Goal: Task Accomplishment & Management: Use online tool/utility

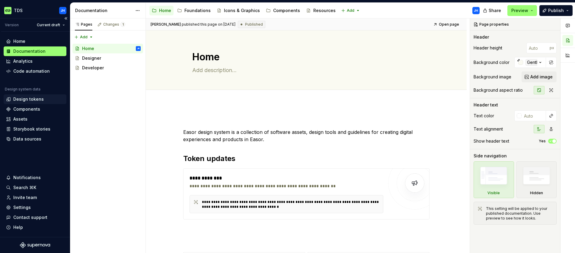
click at [28, 101] on div "Design tokens" at bounding box center [28, 99] width 30 height 6
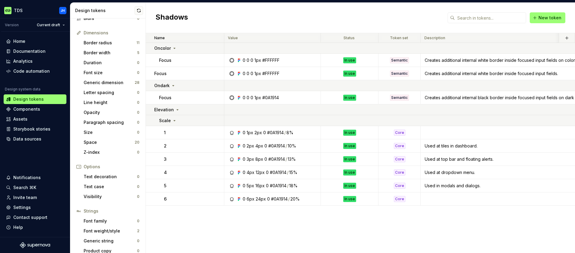
scroll to position [77, 0]
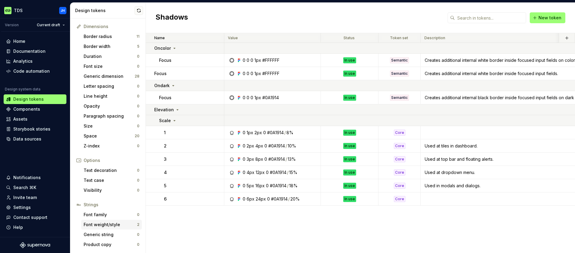
click at [117, 224] on div "Font weight/style" at bounding box center [110, 225] width 53 height 6
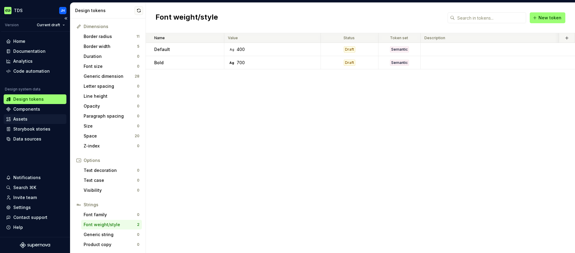
click at [31, 119] on div "Assets" at bounding box center [35, 119] width 58 height 6
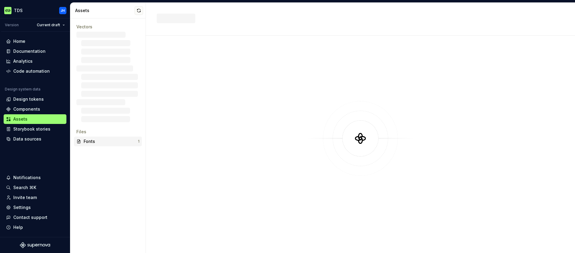
click at [90, 141] on div "Fonts" at bounding box center [111, 141] width 54 height 6
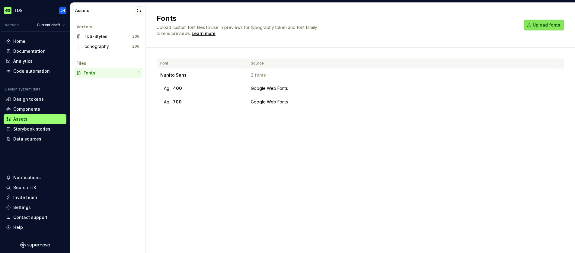
click at [532, 27] on button "Upload fonts" at bounding box center [544, 25] width 40 height 11
